Goal: Information Seeking & Learning: Learn about a topic

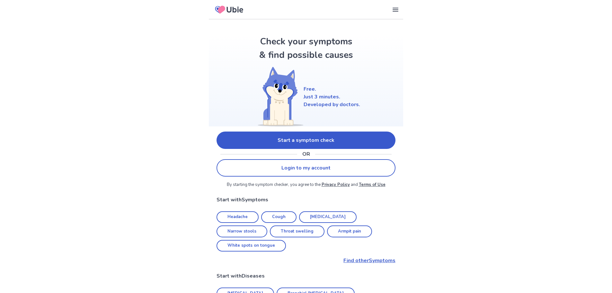
click at [317, 139] on link "Start a symptom check" at bounding box center [305, 139] width 179 height 17
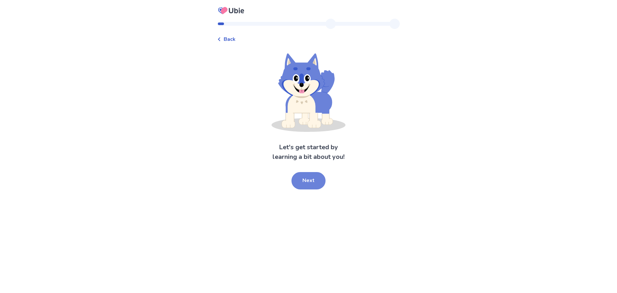
click at [322, 182] on button "Next" at bounding box center [308, 180] width 34 height 17
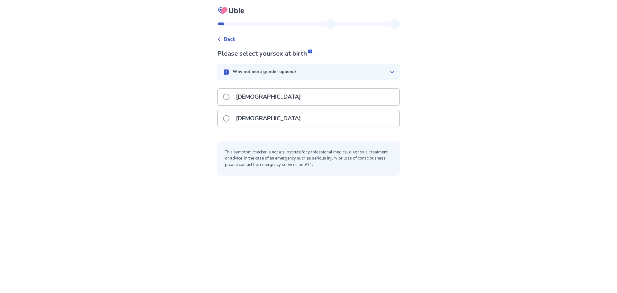
click at [283, 120] on div "[DEMOGRAPHIC_DATA]" at bounding box center [308, 118] width 181 height 16
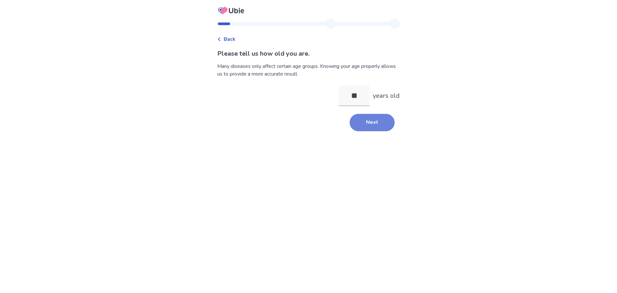
type input "**"
click at [360, 117] on button "Next" at bounding box center [371, 122] width 45 height 17
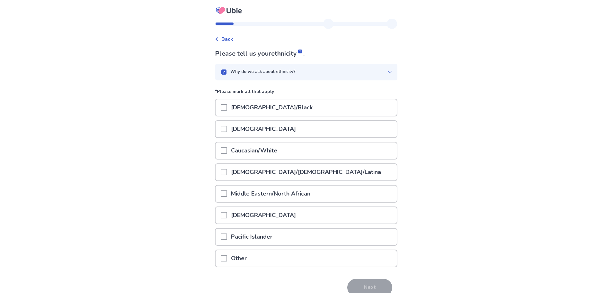
click at [262, 148] on p "Caucasian/White" at bounding box center [254, 150] width 54 height 16
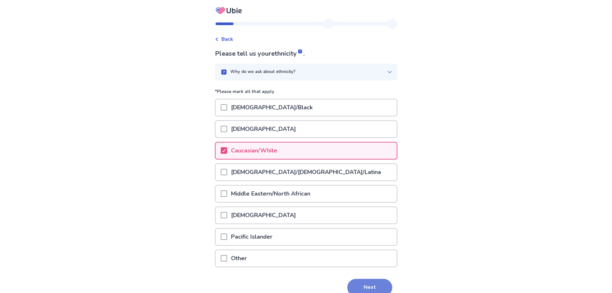
click at [383, 286] on button "Next" at bounding box center [369, 286] width 45 height 17
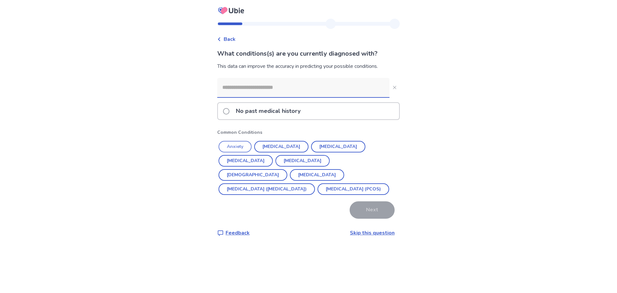
click at [242, 144] on button "Anxiety" at bounding box center [234, 147] width 33 height 12
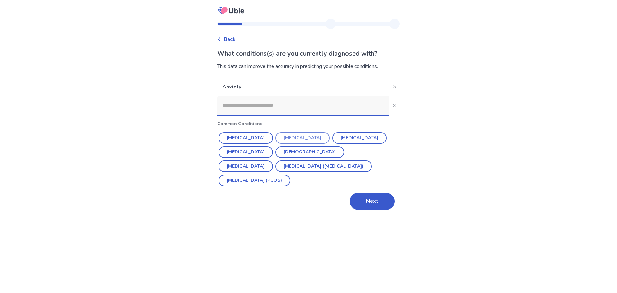
click at [288, 140] on button "Depression" at bounding box center [302, 138] width 54 height 12
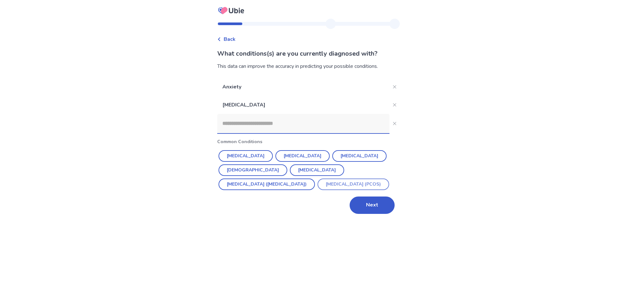
click at [317, 184] on button "Polycystic ovarian syndrome (PCOS)" at bounding box center [353, 184] width 72 height 12
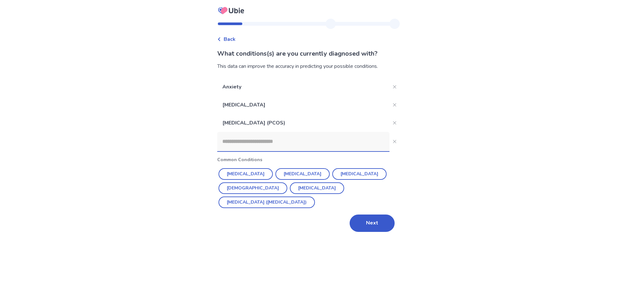
click at [274, 142] on input at bounding box center [303, 141] width 172 height 19
click at [315, 196] on button "Irritable Bowel Syndrome (IBS)" at bounding box center [266, 202] width 96 height 12
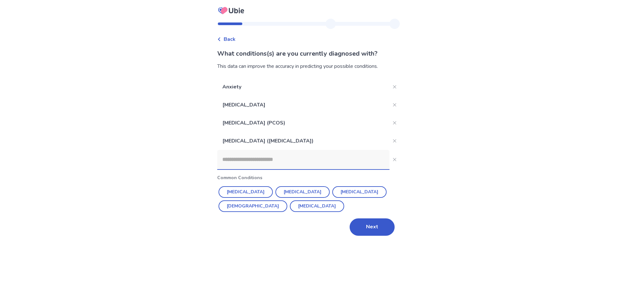
click at [311, 165] on input at bounding box center [303, 159] width 172 height 19
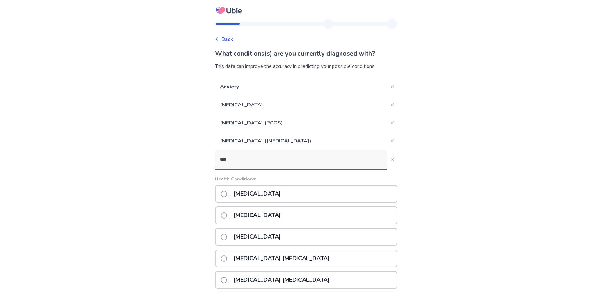
type input "***"
click at [278, 192] on div "Anemia" at bounding box center [306, 194] width 182 height 18
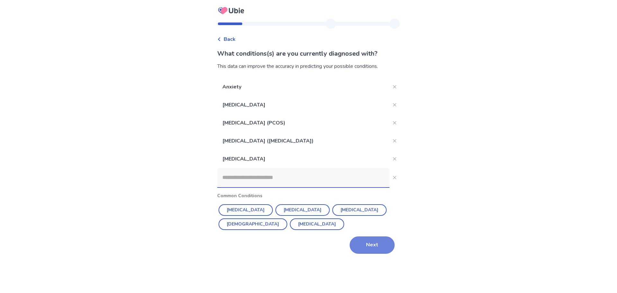
click at [380, 245] on button "Next" at bounding box center [371, 244] width 45 height 17
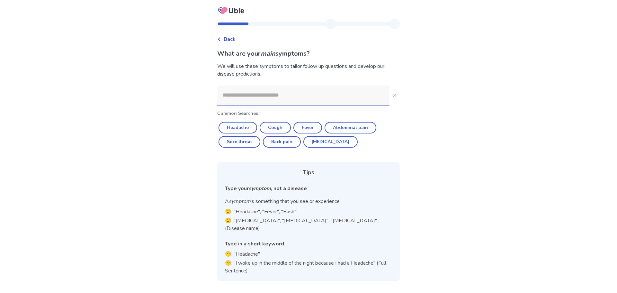
click at [306, 95] on input at bounding box center [303, 94] width 172 height 19
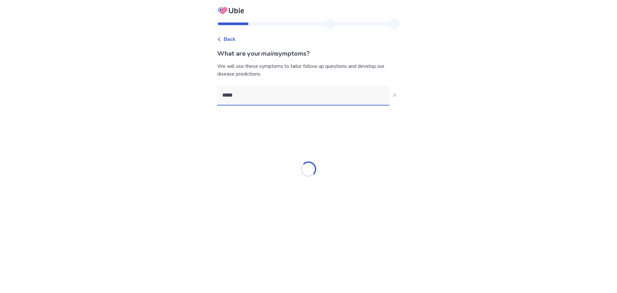
type input "******"
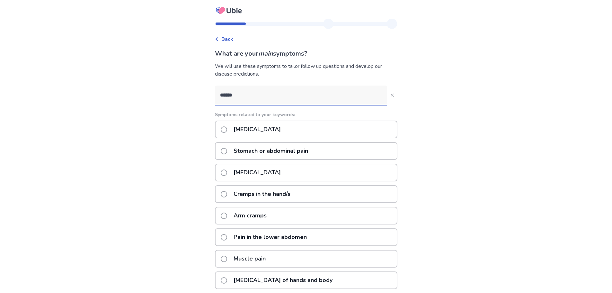
click at [299, 150] on p "Stomach or abdominal pain" at bounding box center [271, 151] width 82 height 16
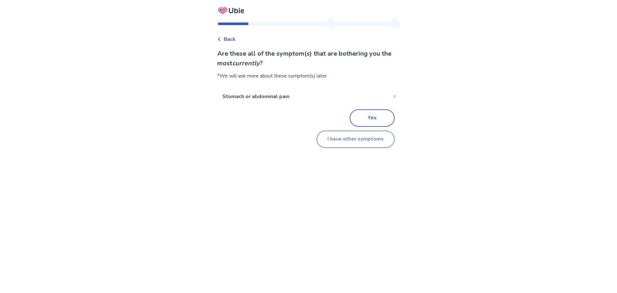
click at [355, 139] on button "I have other symptoms" at bounding box center [355, 138] width 78 height 17
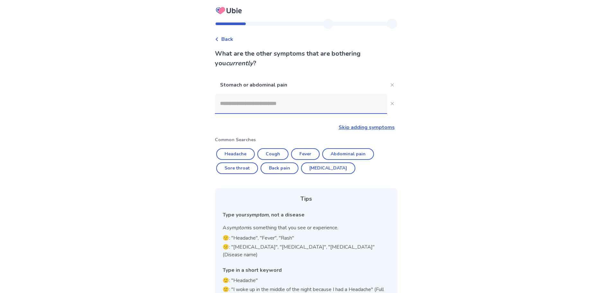
click at [281, 105] on input at bounding box center [301, 103] width 172 height 19
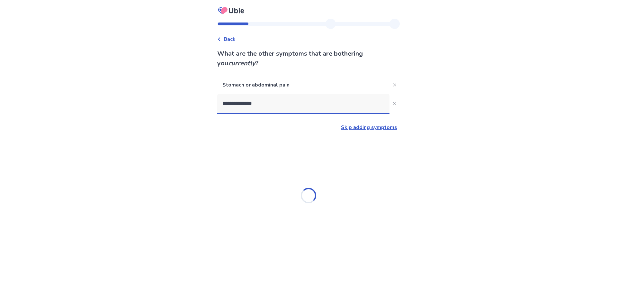
type input "**********"
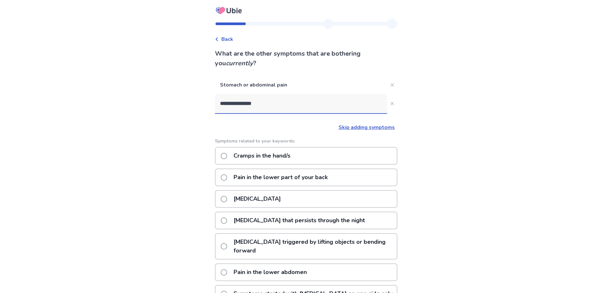
click at [276, 179] on p "Pain in the lower part of your back" at bounding box center [281, 177] width 102 height 16
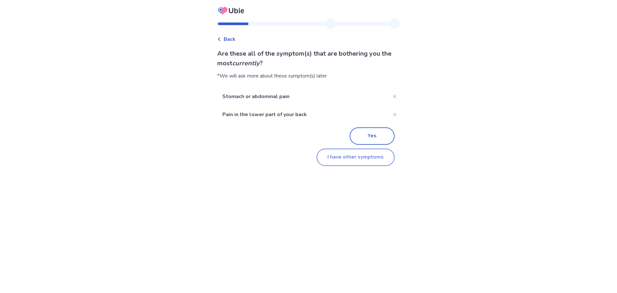
click at [350, 159] on button "I have other symptoms" at bounding box center [355, 156] width 78 height 17
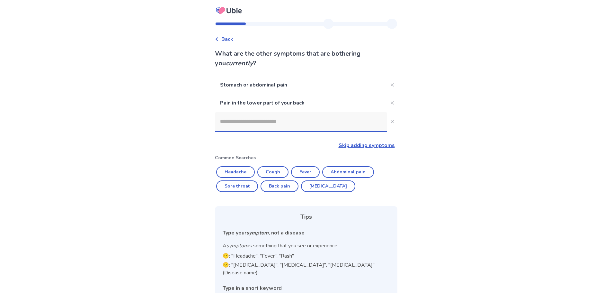
click at [290, 125] on input at bounding box center [301, 121] width 172 height 19
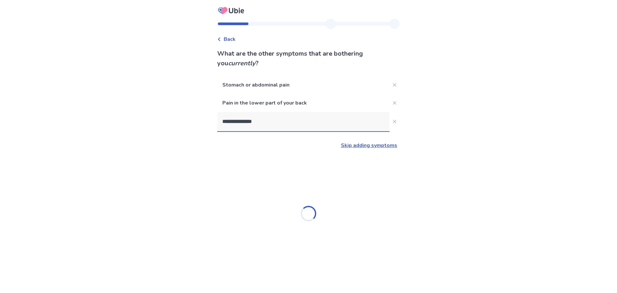
type input "**********"
